Goal: Find contact information: Obtain details needed to contact an individual or organization

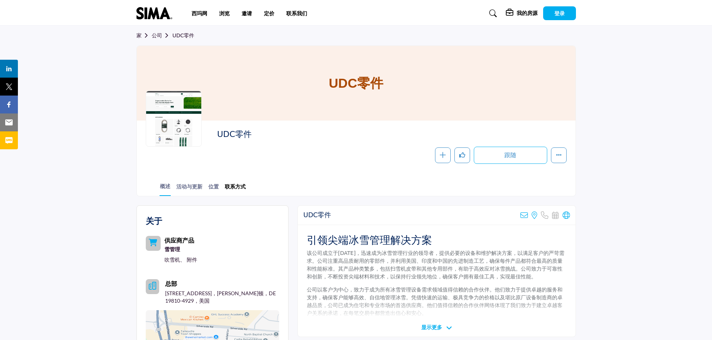
click at [238, 187] on font "联系方式" at bounding box center [235, 186] width 21 height 6
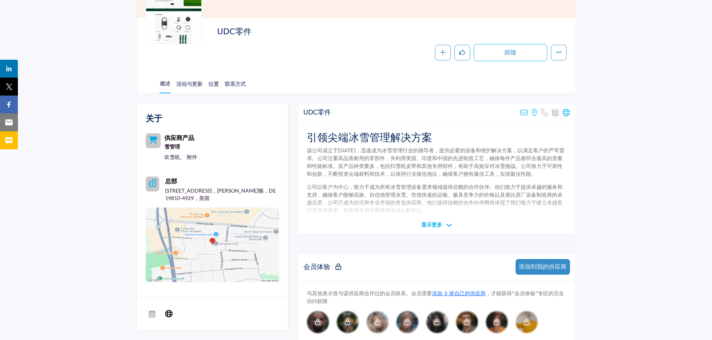
scroll to position [112, 0]
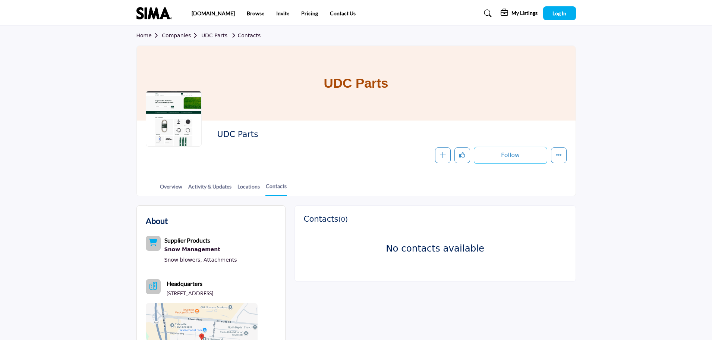
drag, startPoint x: 445, startPoint y: 210, endPoint x: 440, endPoint y: 211, distance: 4.6
click at [440, 211] on div "Contacts ( 0 ) No contacts available" at bounding box center [435, 243] width 281 height 76
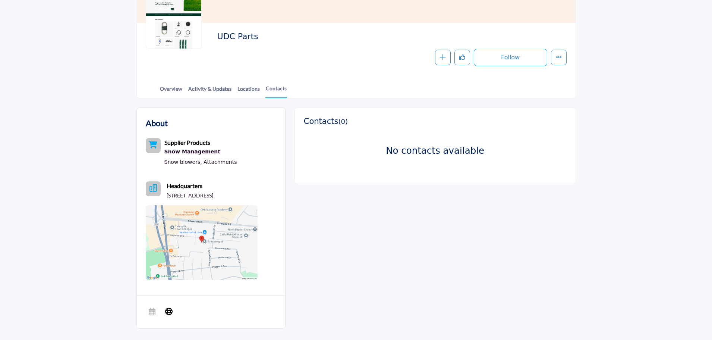
scroll to position [112, 0]
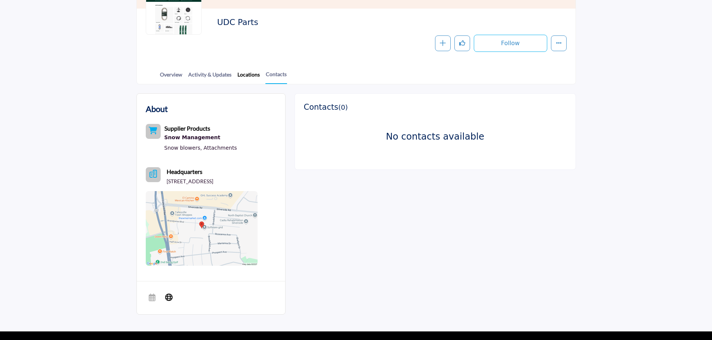
click at [252, 74] on link "Locations" at bounding box center [248, 76] width 23 height 13
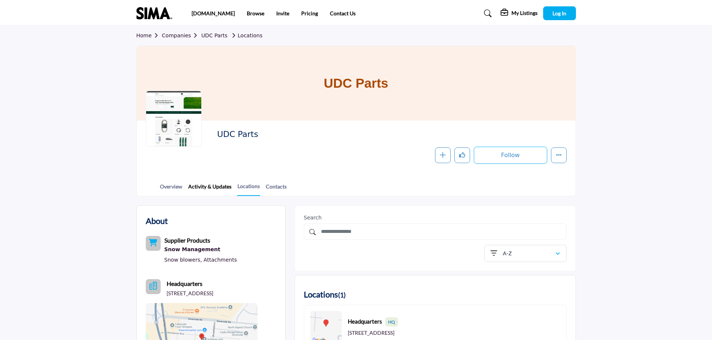
click at [203, 184] on link "Activity & Updates" at bounding box center [210, 188] width 44 height 13
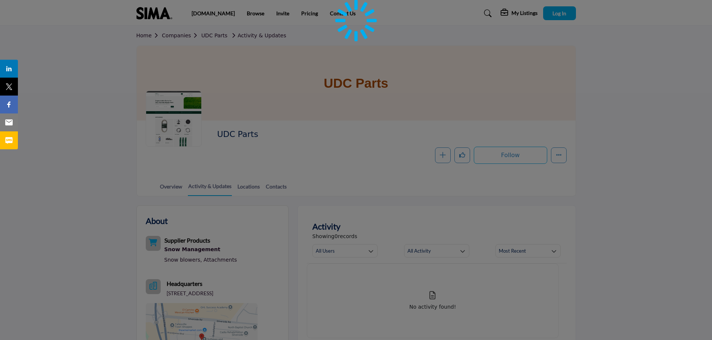
scroll to position [75, 0]
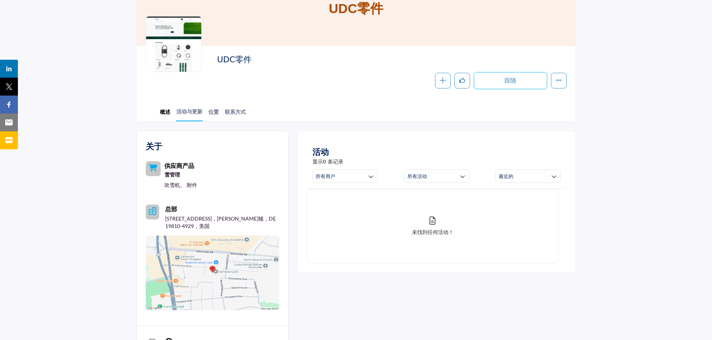
click at [168, 113] on font "概述" at bounding box center [165, 111] width 10 height 6
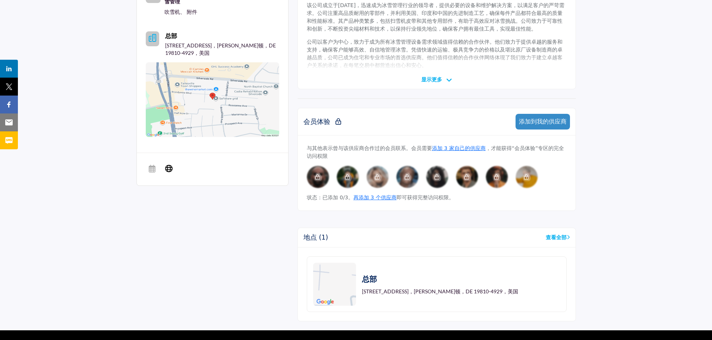
scroll to position [261, 0]
